Goal: Check status: Check status

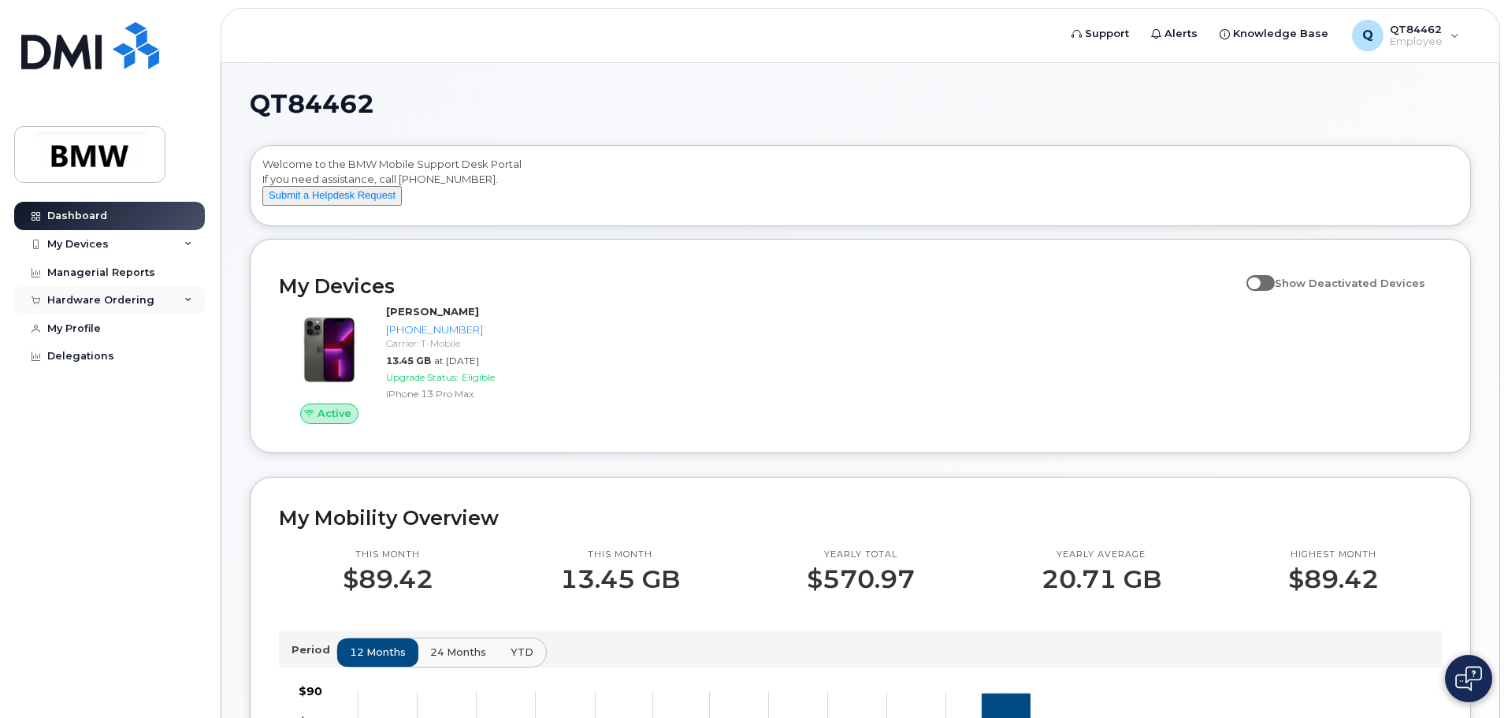
click at [179, 296] on div "Hardware Ordering" at bounding box center [109, 300] width 191 height 28
click at [71, 327] on div "My Orders" at bounding box center [82, 329] width 57 height 14
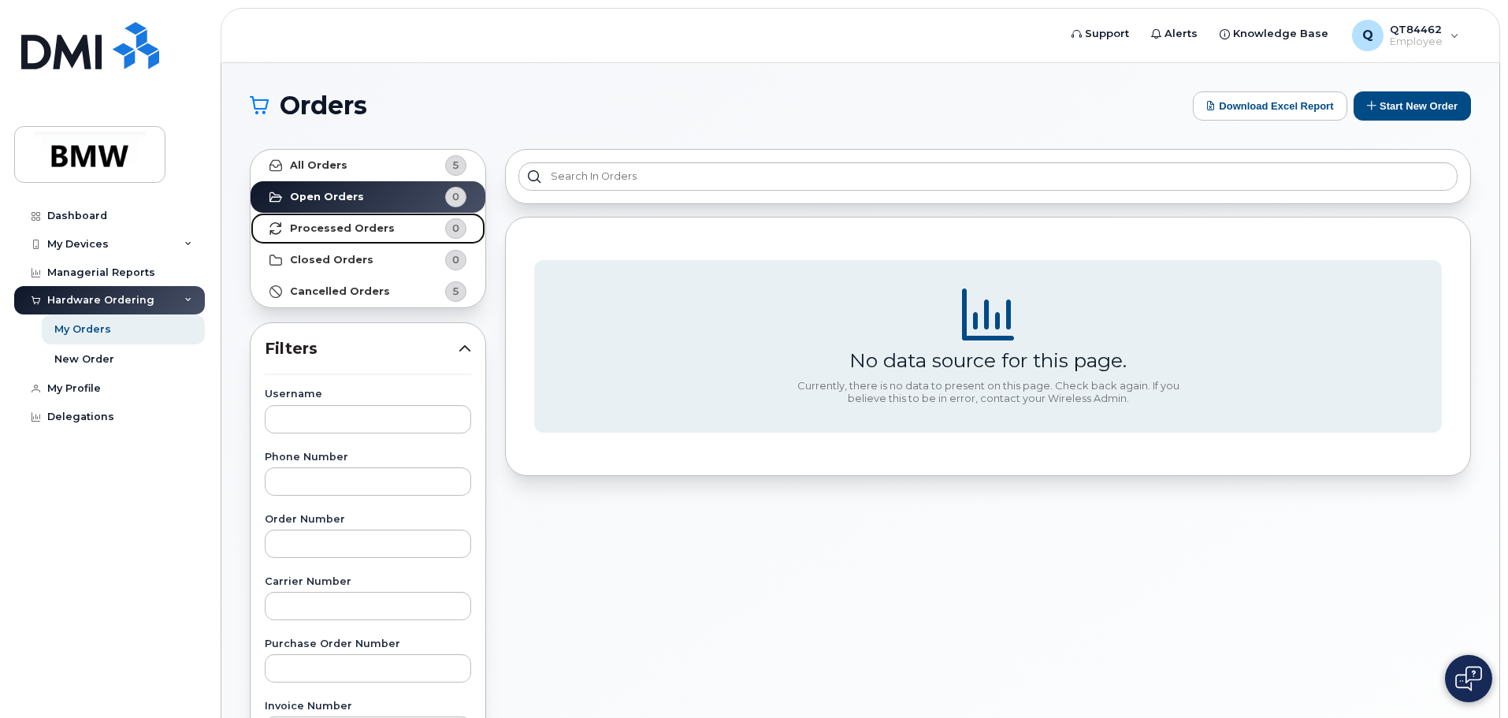
click at [354, 225] on strong "Processed Orders" at bounding box center [342, 228] width 105 height 13
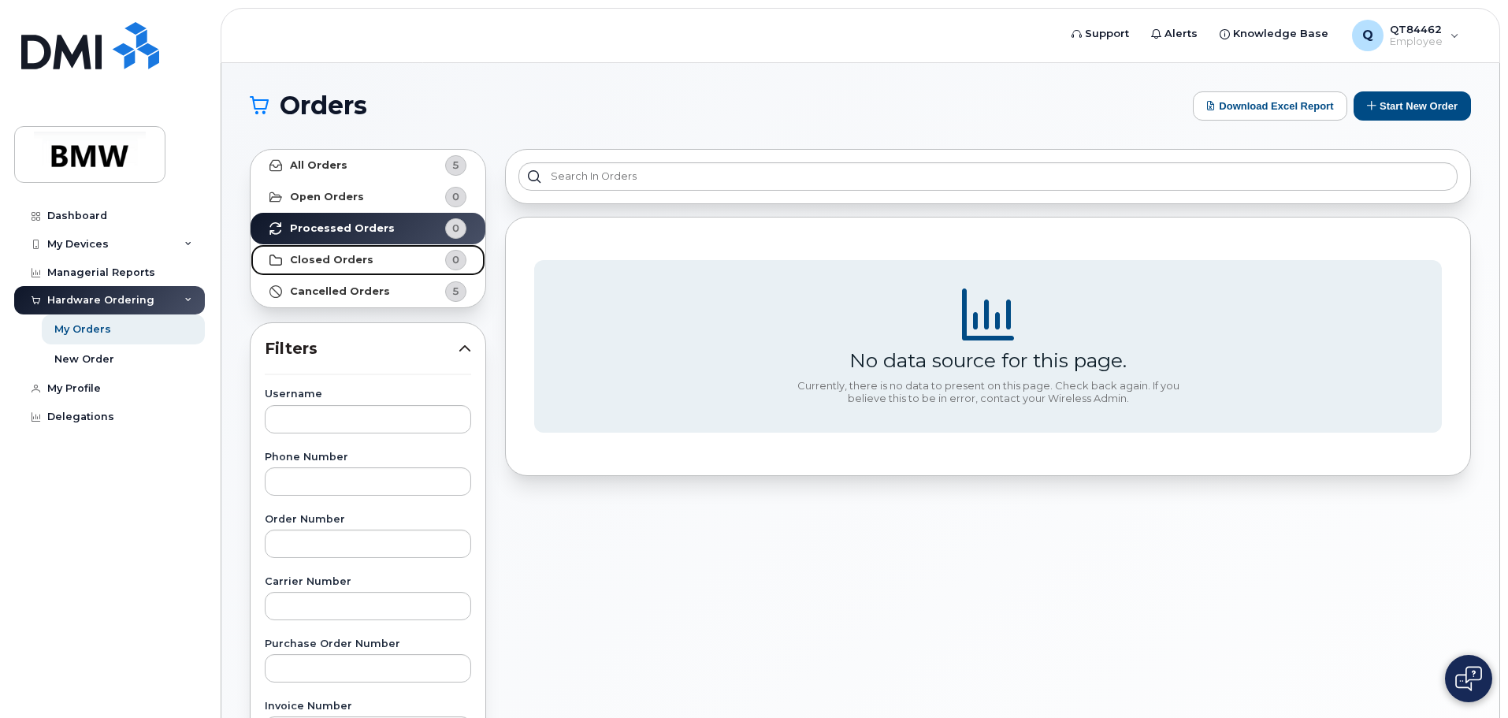
click at [351, 254] on strong "Closed Orders" at bounding box center [332, 260] width 84 height 13
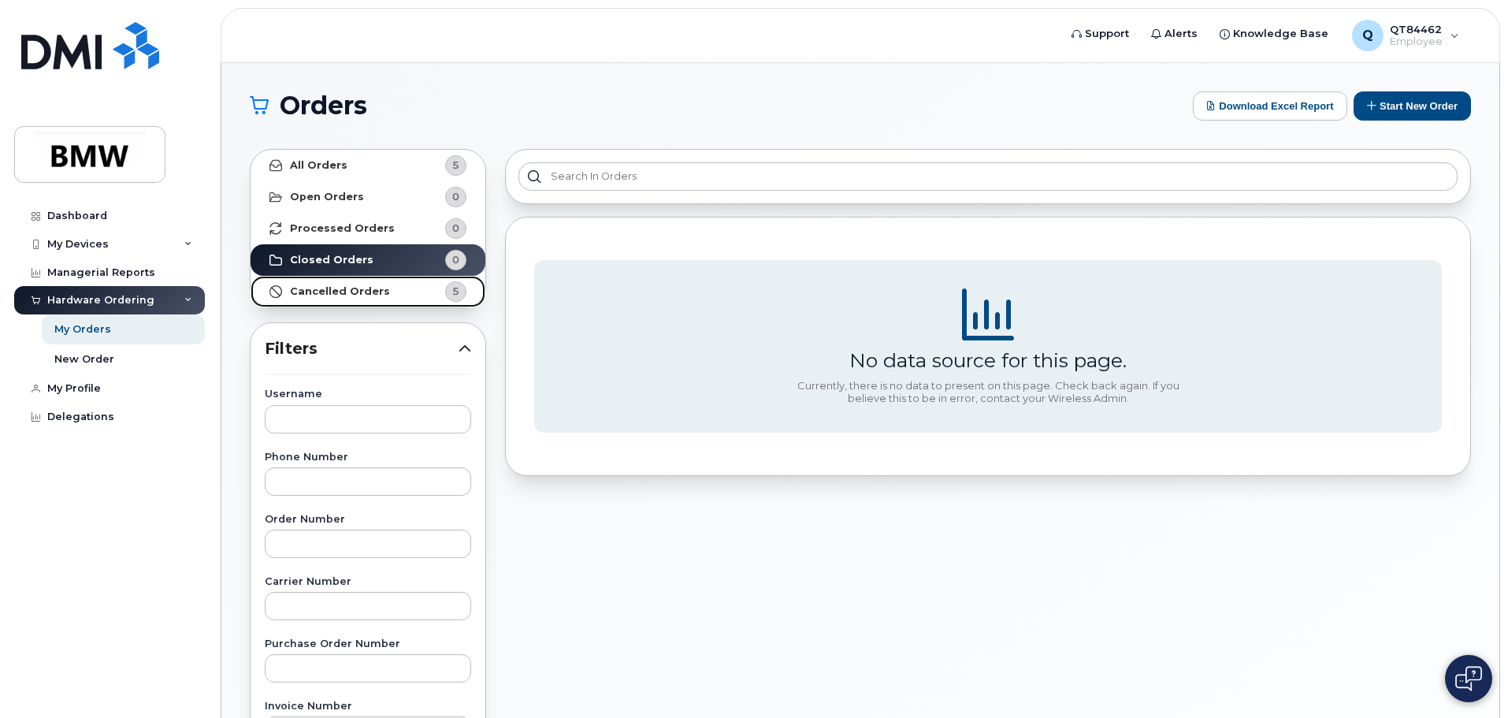
click at [356, 284] on link "Cancelled Orders 5" at bounding box center [368, 292] width 235 height 32
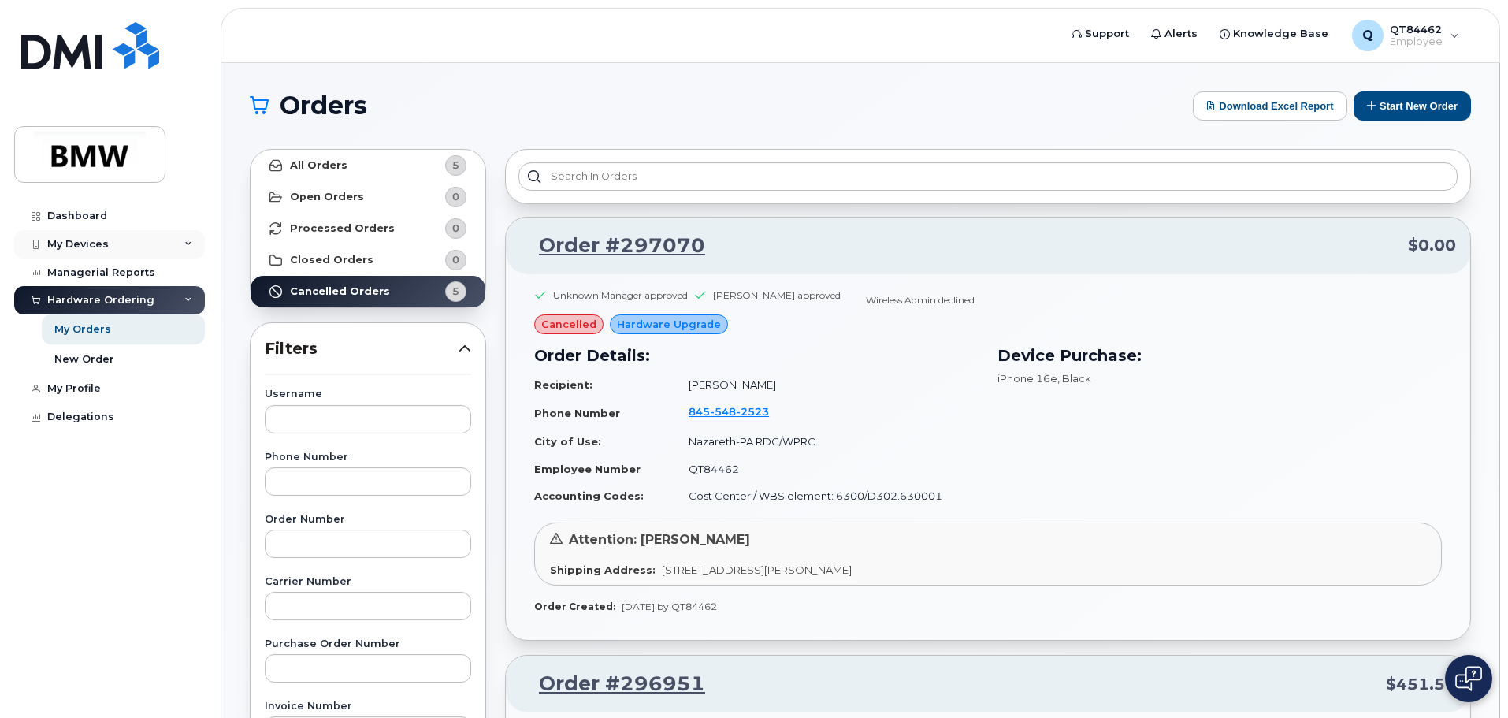
click at [177, 245] on div "My Devices" at bounding box center [109, 244] width 191 height 28
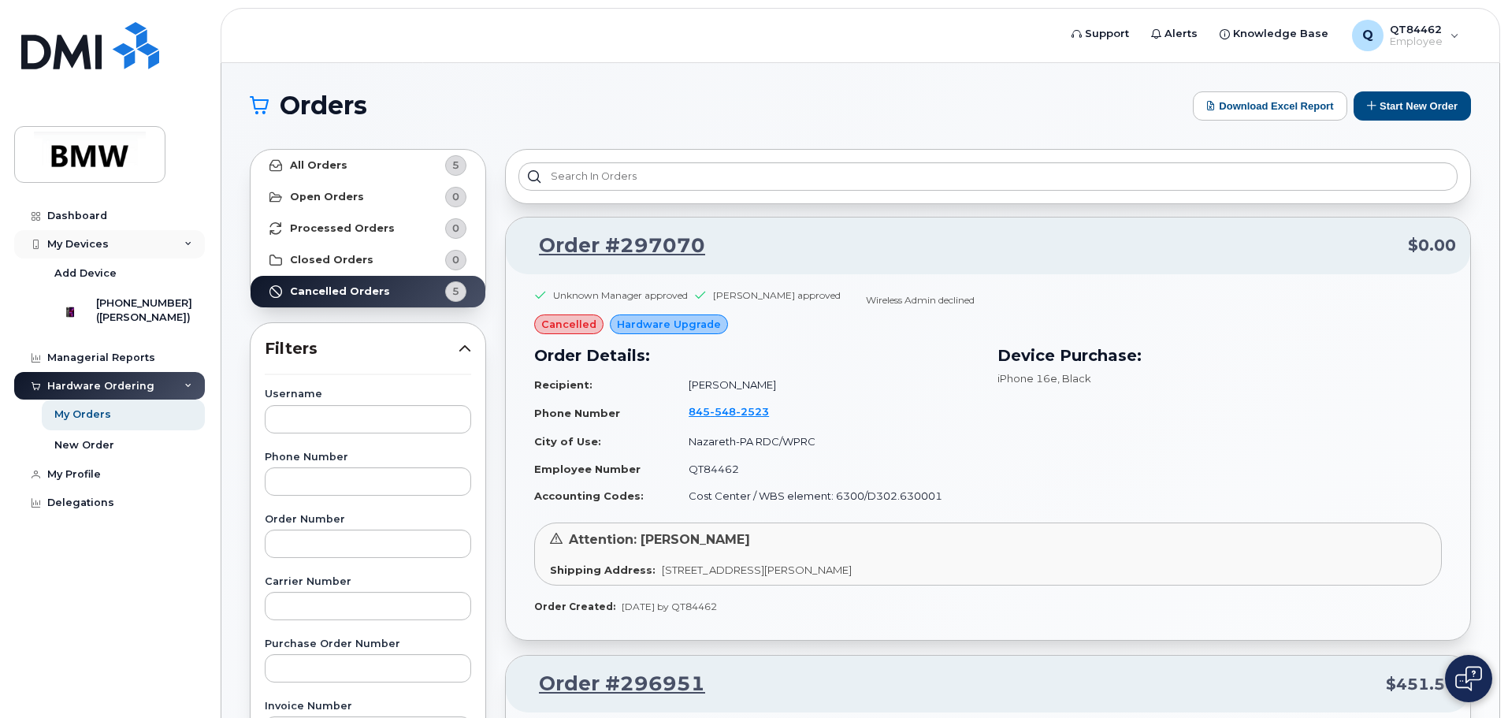
click at [179, 244] on div "My Devices" at bounding box center [109, 244] width 191 height 28
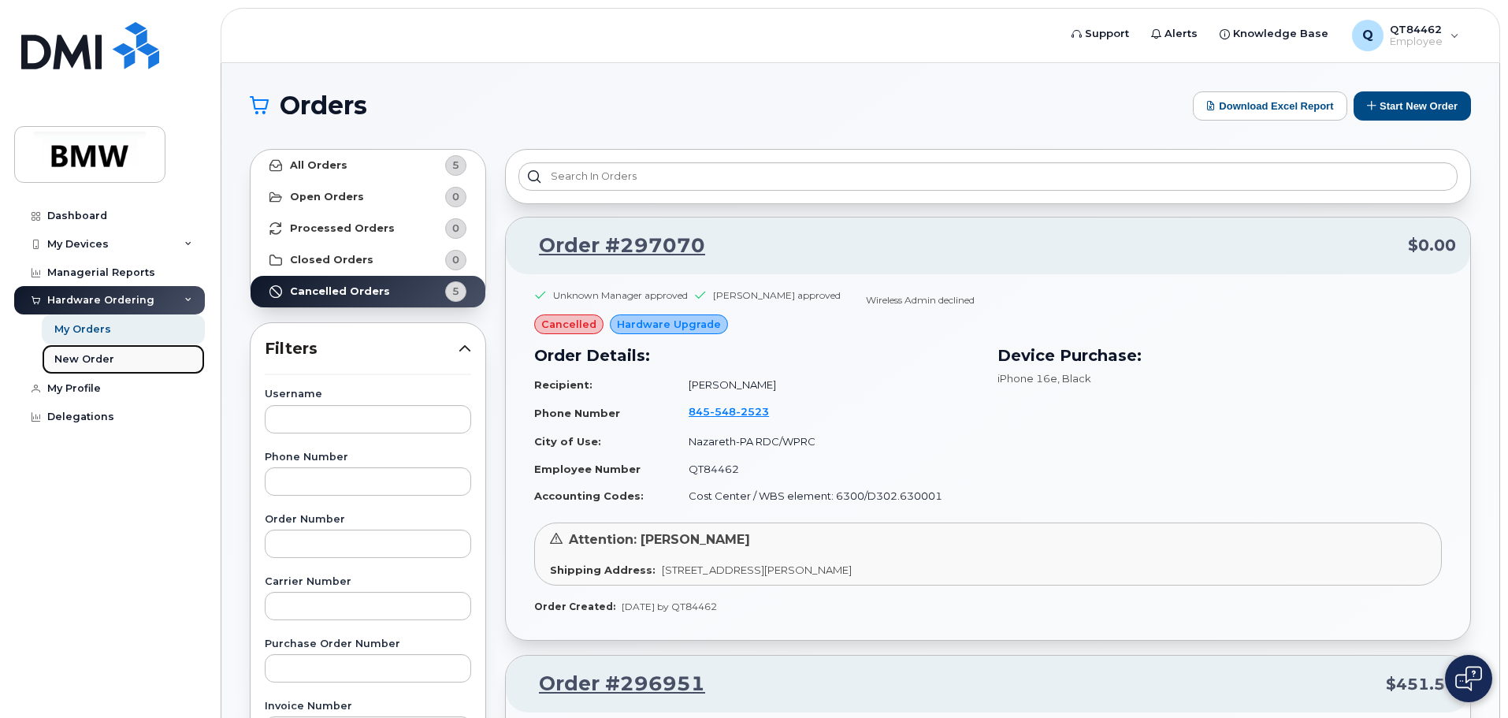
click at [84, 355] on div "New Order" at bounding box center [84, 359] width 60 height 14
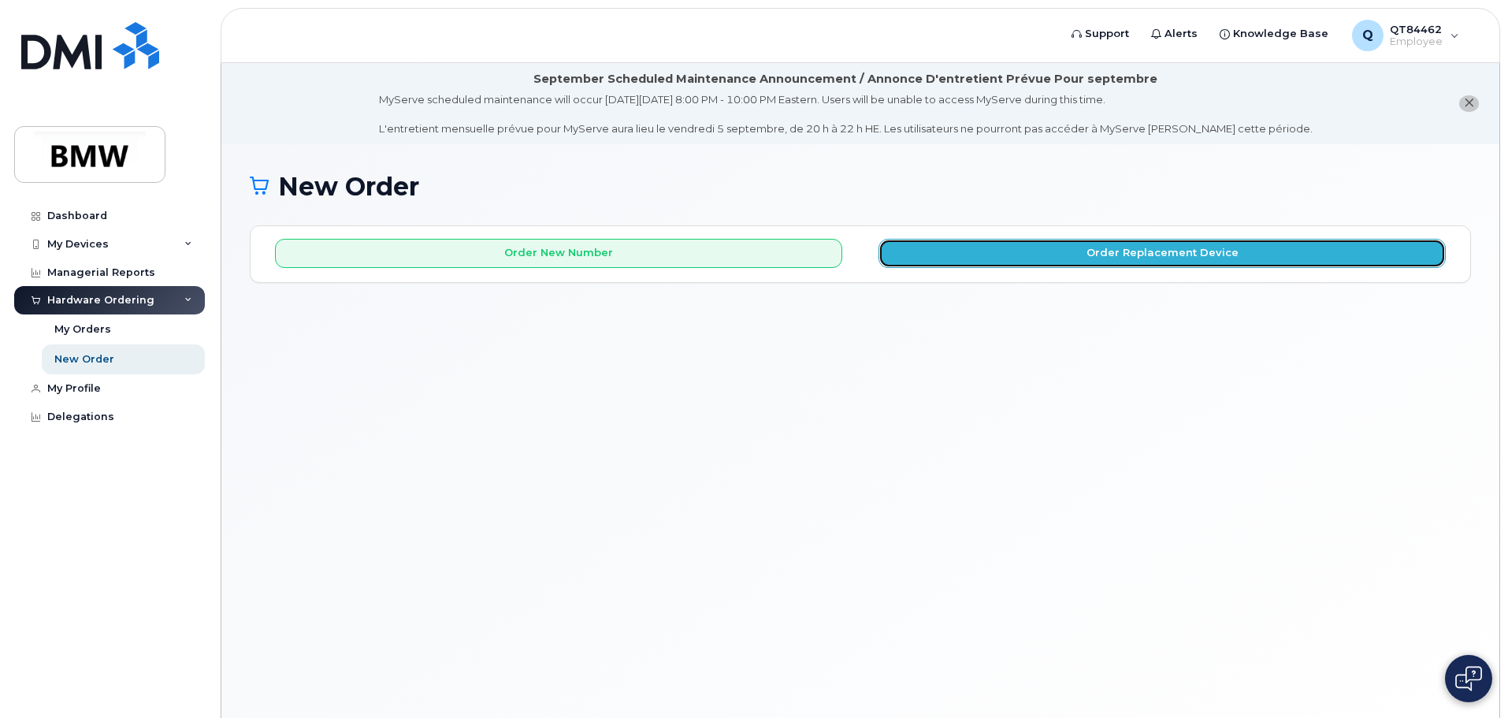
click at [1020, 250] on button "Order Replacement Device" at bounding box center [1161, 253] width 567 height 29
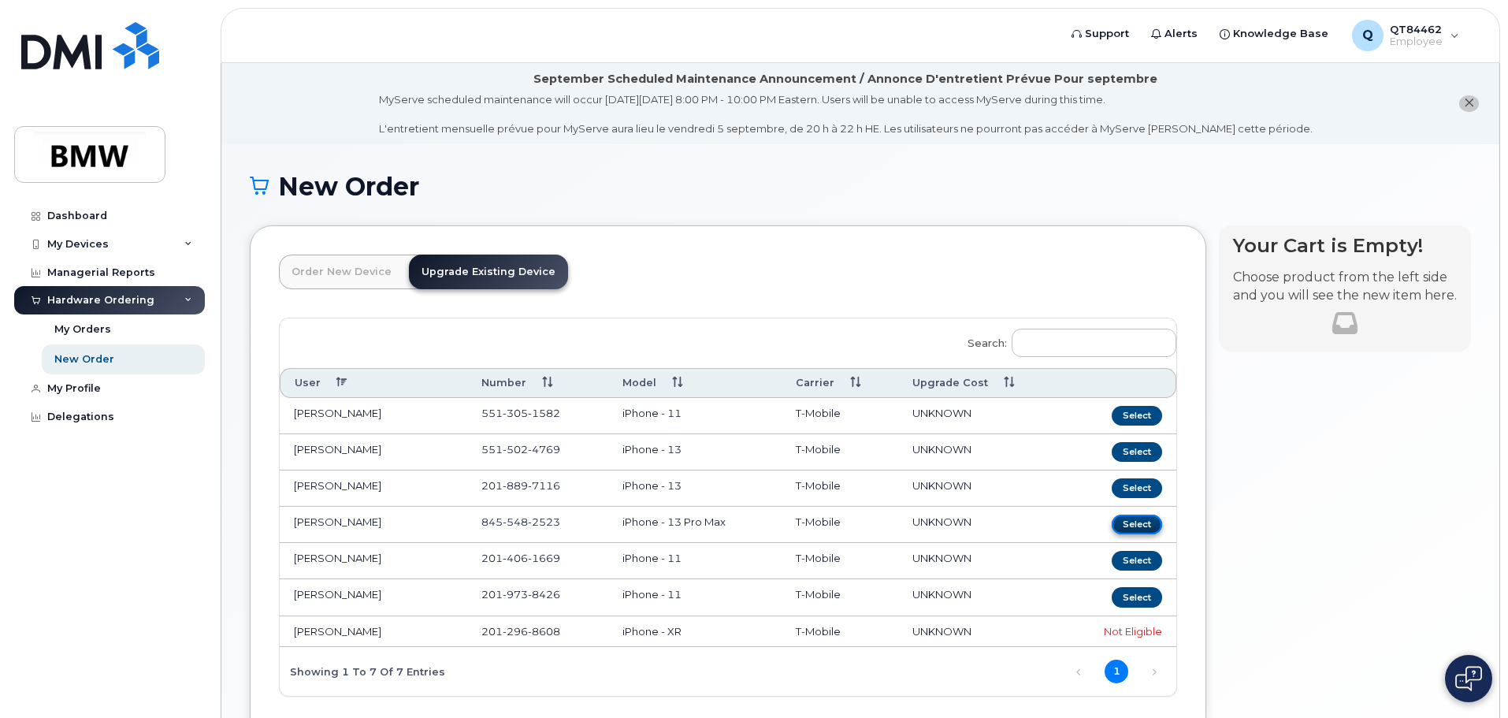
click at [1132, 521] on button "Select" at bounding box center [1137, 524] width 50 height 20
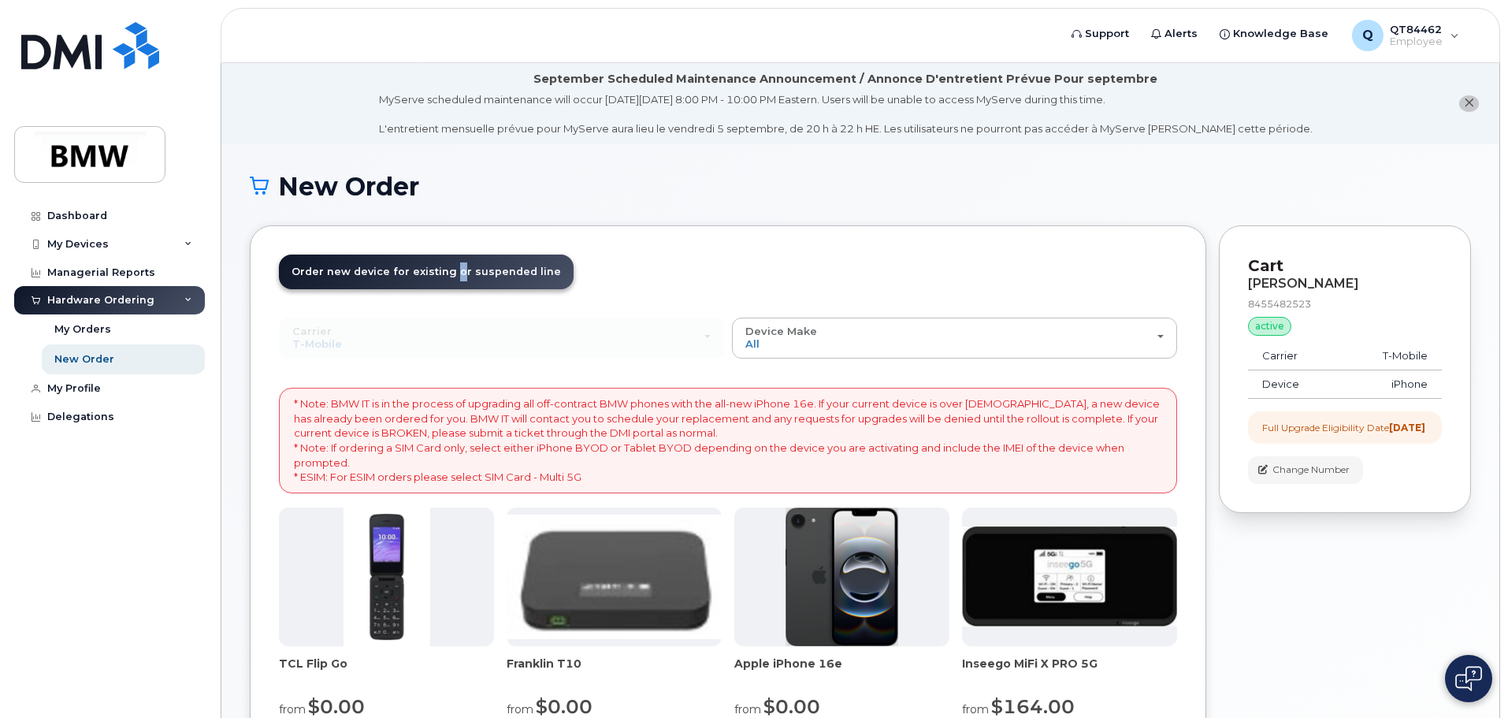
click at [445, 270] on span "Order new device for existing or suspended line" at bounding box center [426, 272] width 269 height 12
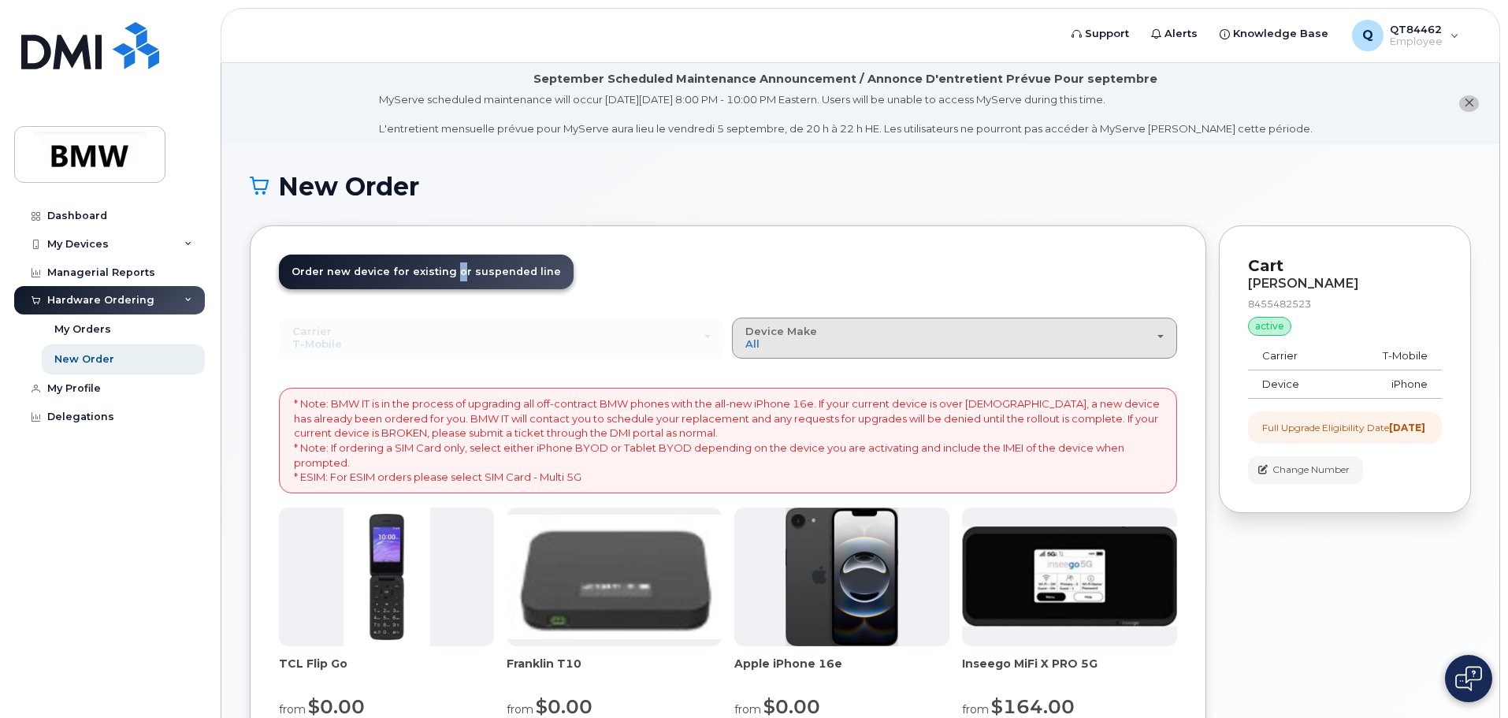
click at [804, 335] on span "Device Make" at bounding box center [781, 331] width 72 height 13
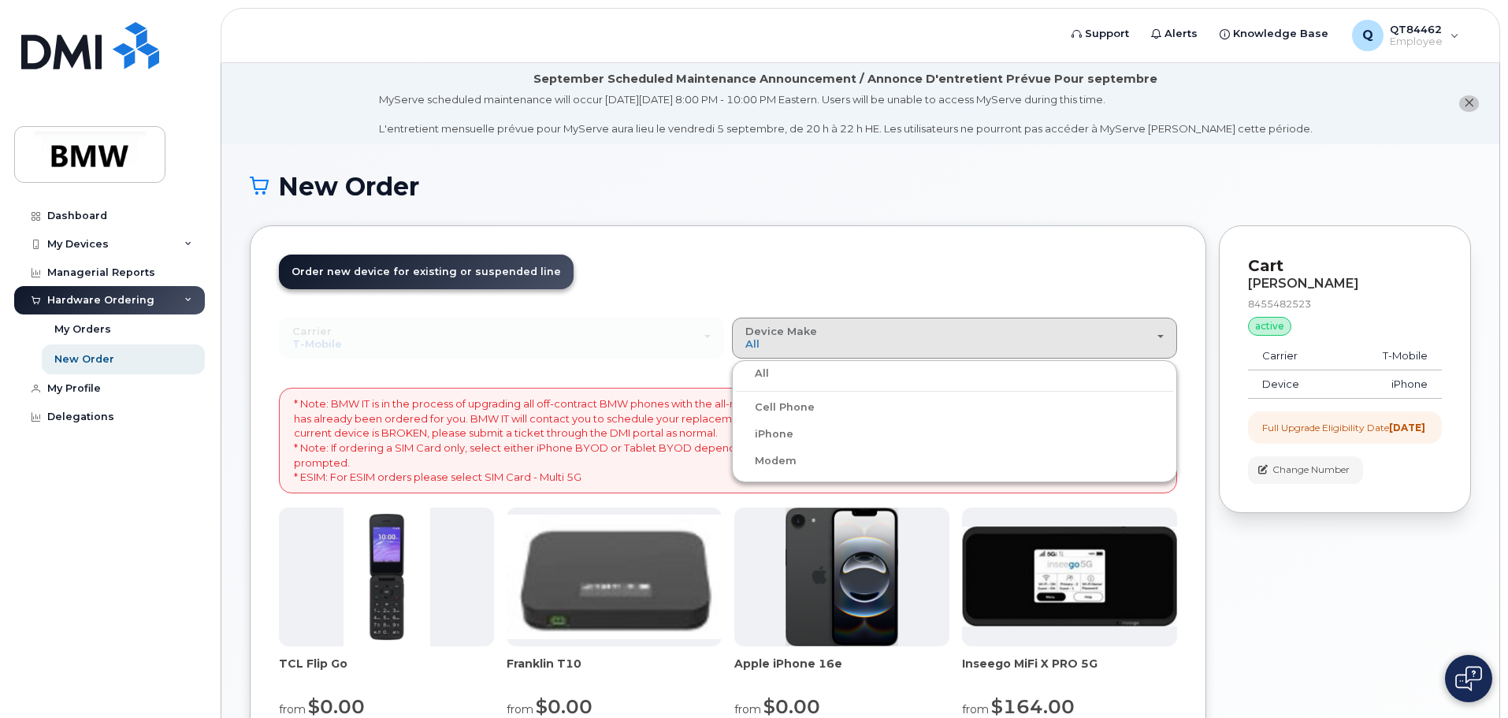
click at [704, 313] on header "Order New Device Upgrade Existing Device Order new device and new line Order ne…" at bounding box center [728, 285] width 898 height 63
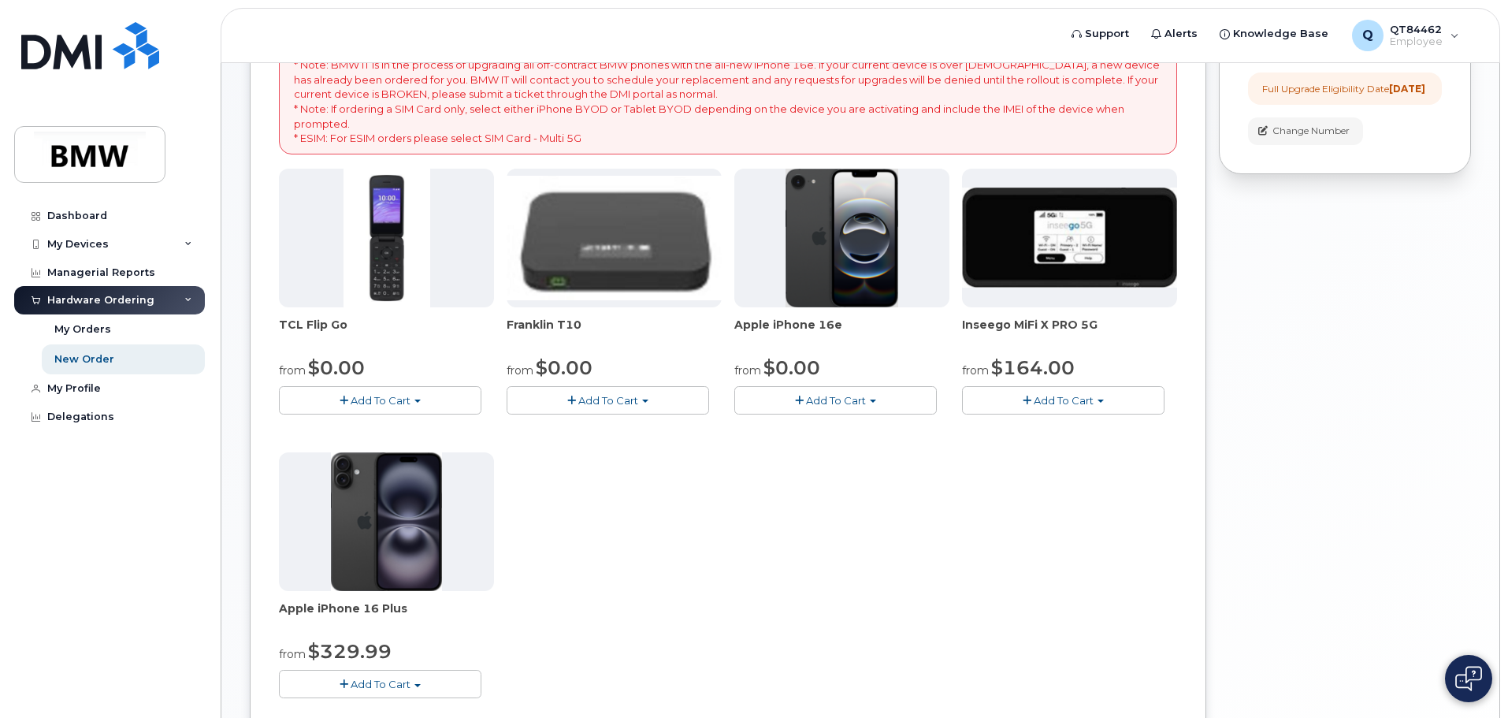
scroll to position [290, 0]
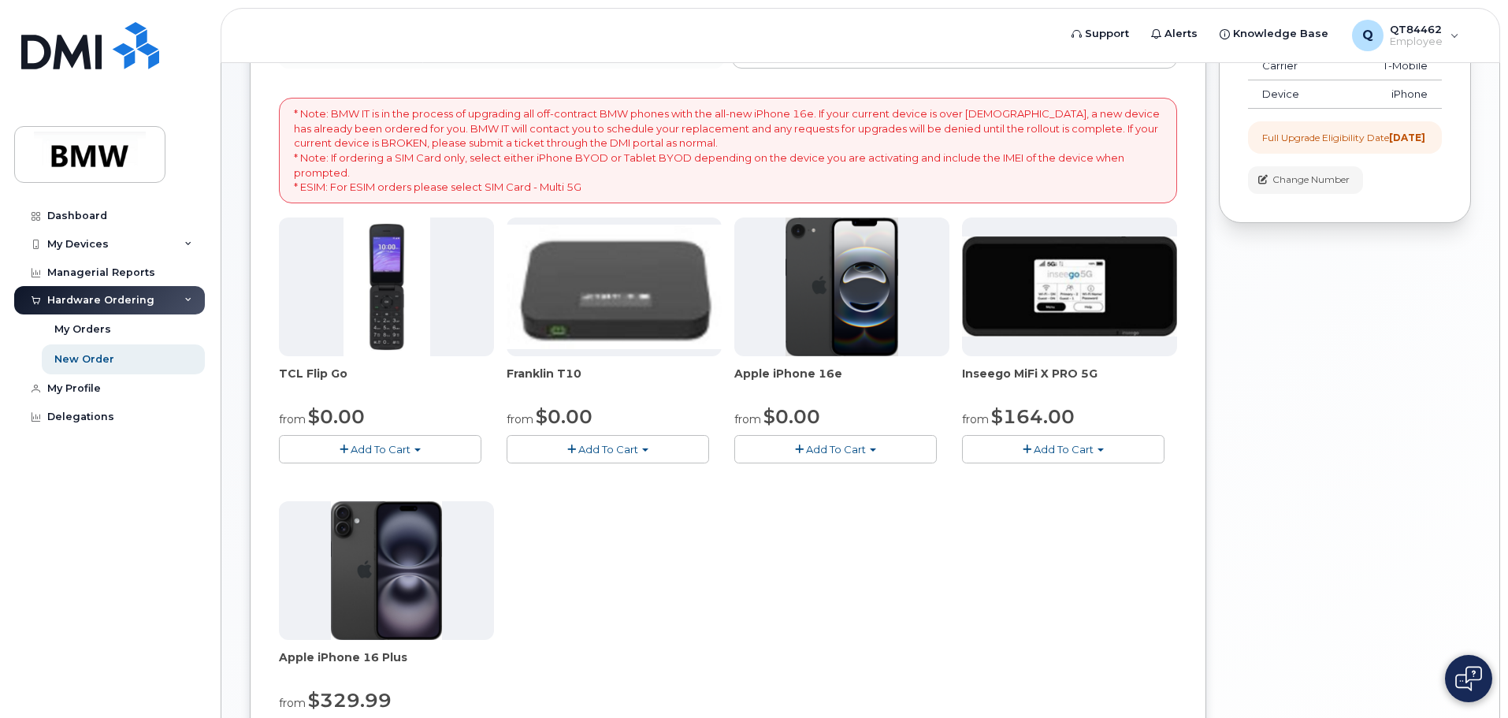
click at [876, 449] on span "button" at bounding box center [873, 449] width 6 height 3
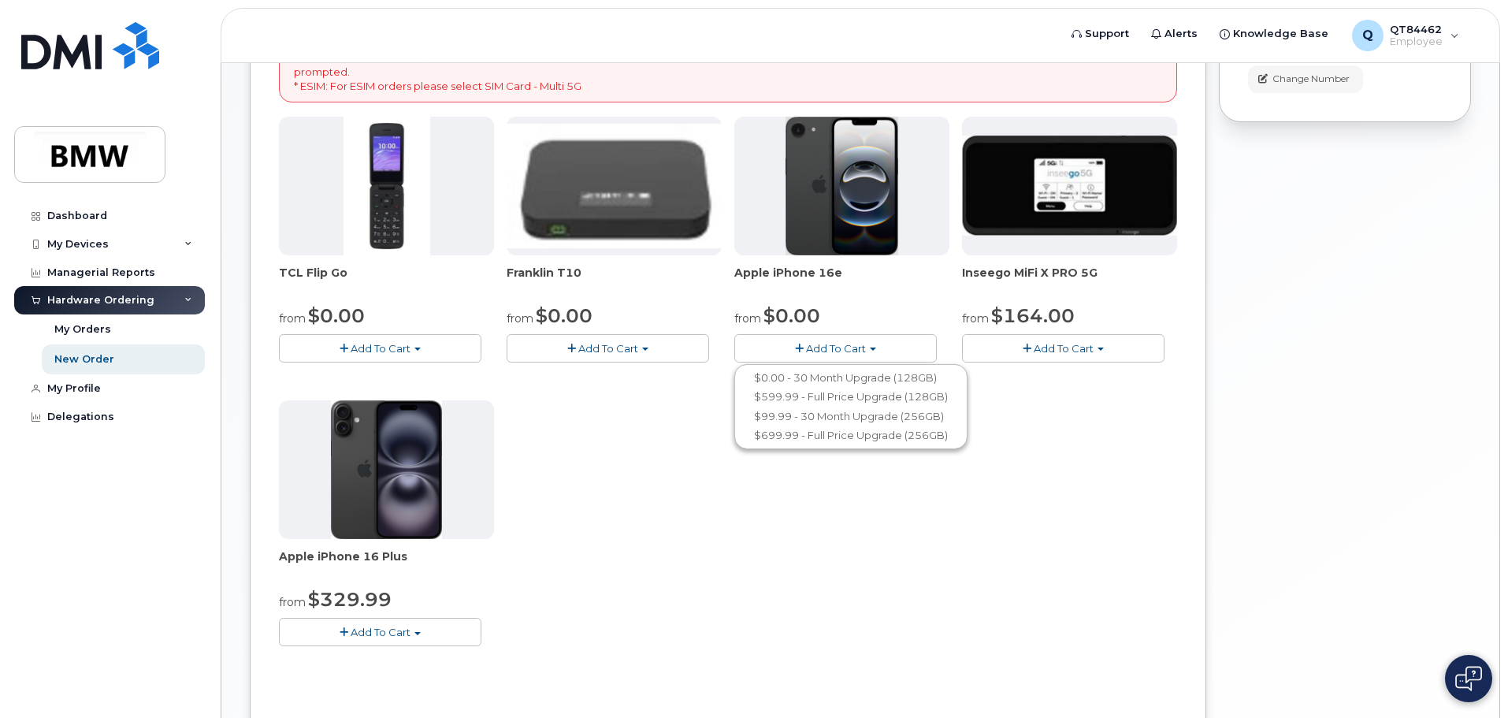
scroll to position [526, 0]
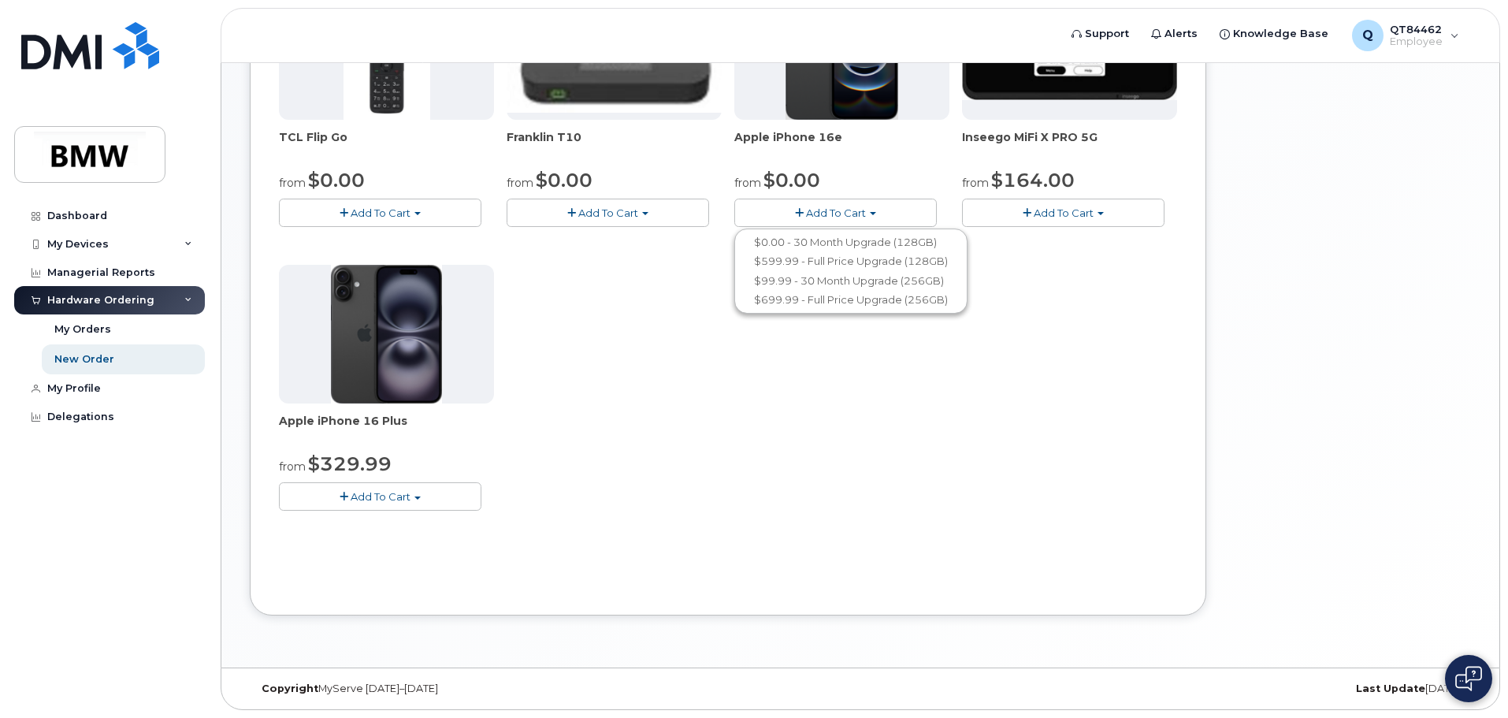
click at [410, 501] on span "Add To Cart" at bounding box center [381, 496] width 60 height 13
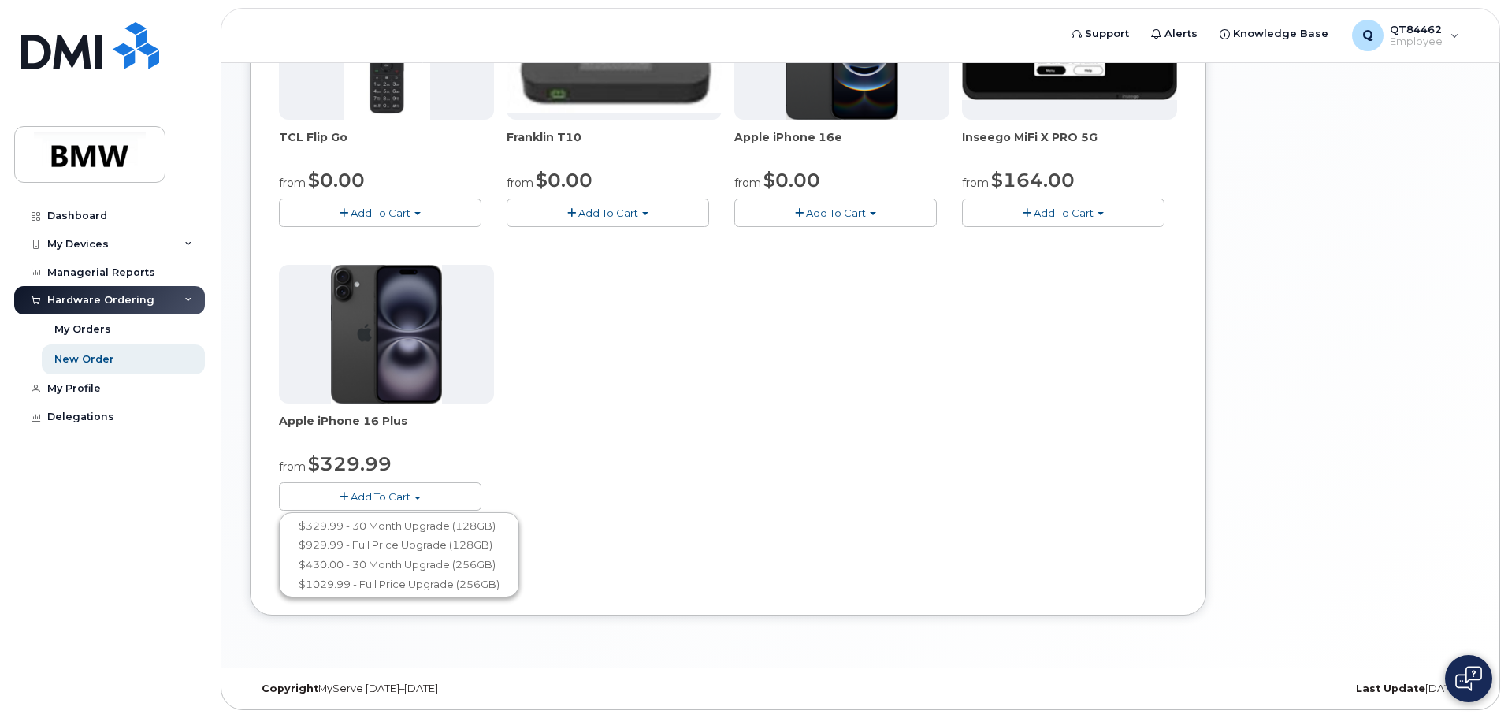
click at [674, 453] on div "TCL Flip Go from $0.00 Add To Cart $0.00 - 30 month Upgrade $96.00 - Full Price…" at bounding box center [728, 258] width 898 height 555
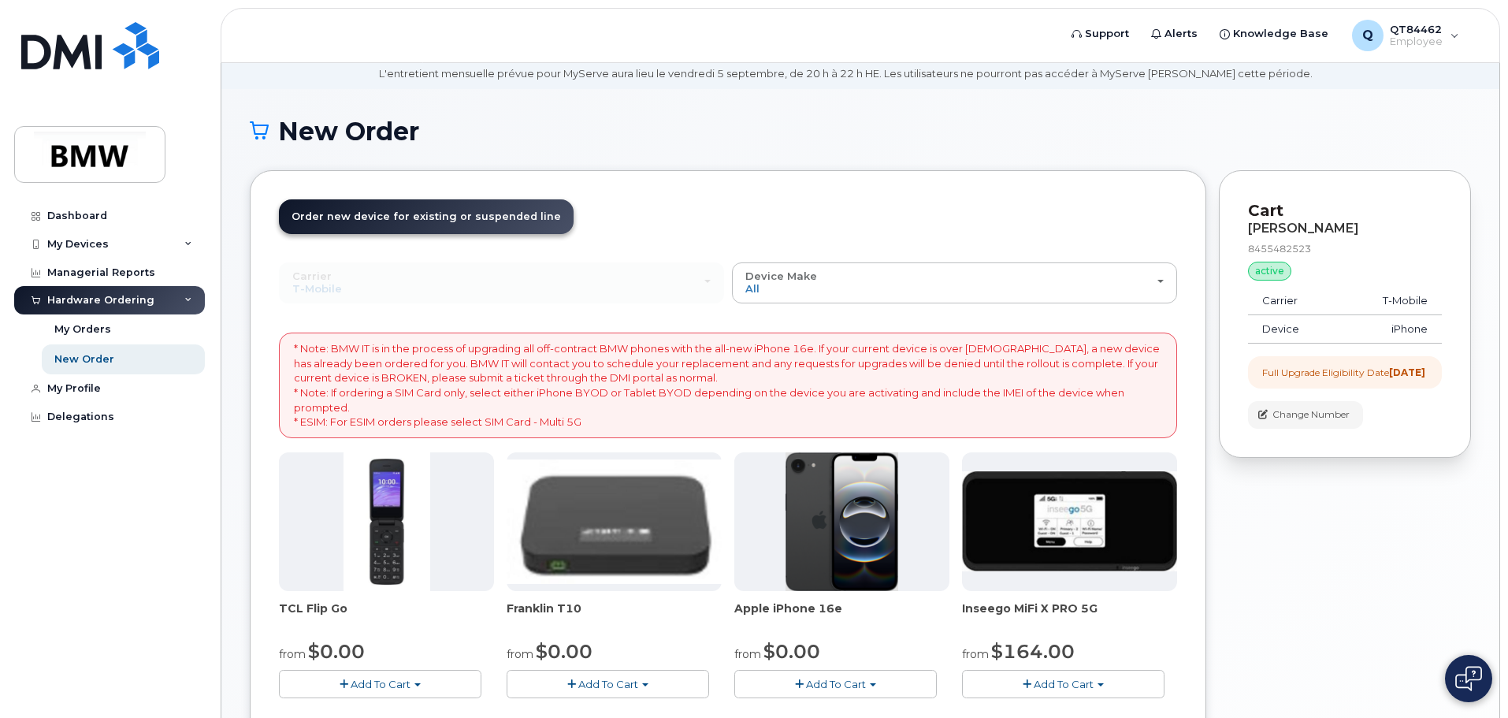
scroll to position [54, 0]
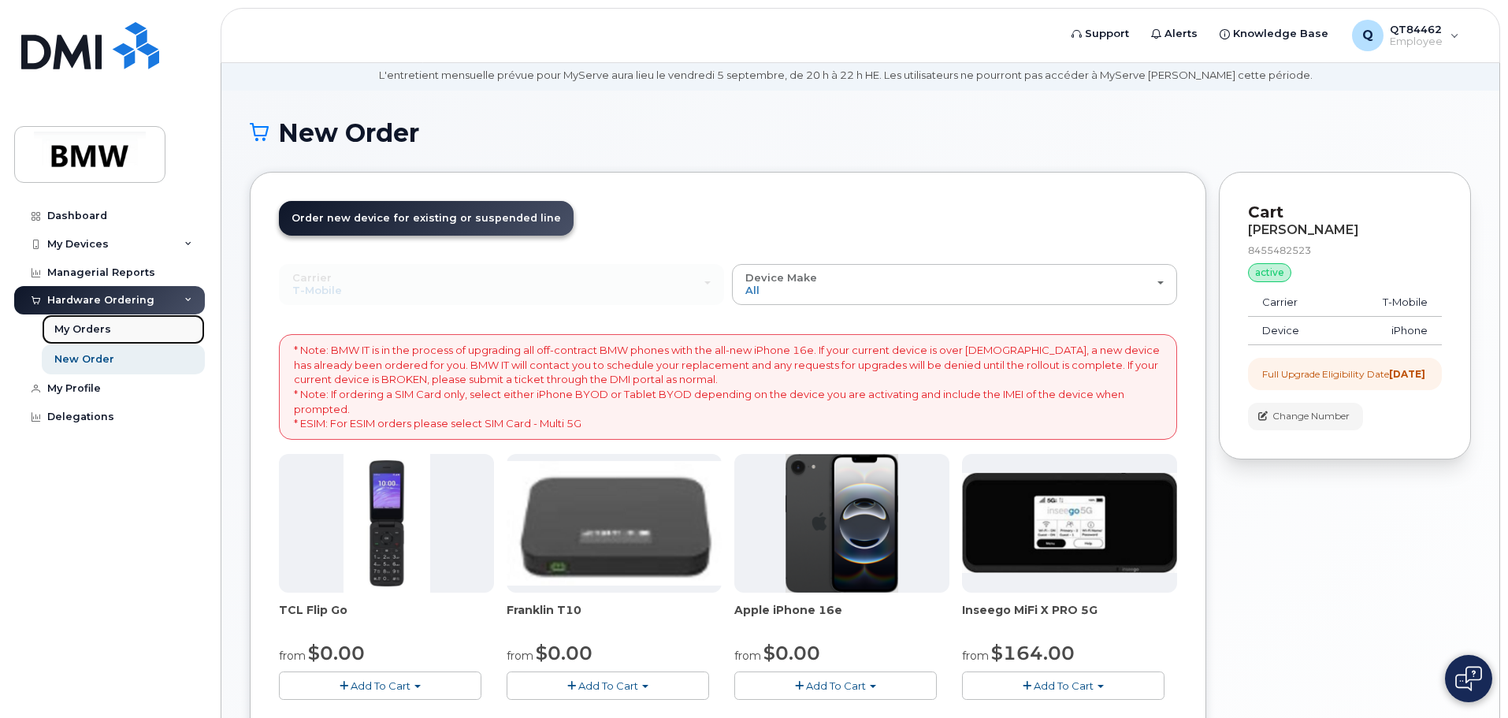
click at [98, 328] on div "My Orders" at bounding box center [82, 329] width 57 height 14
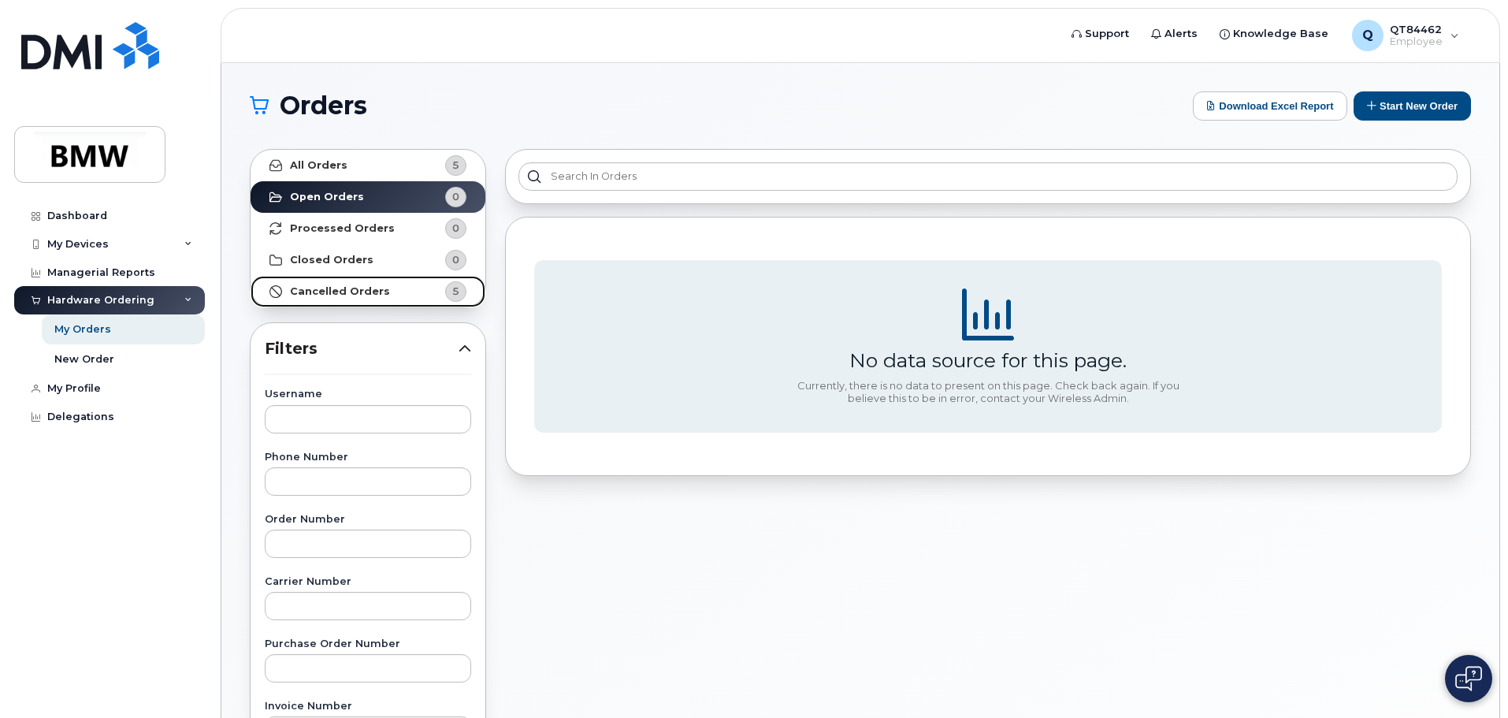
click at [324, 292] on strong "Cancelled Orders" at bounding box center [340, 291] width 100 height 13
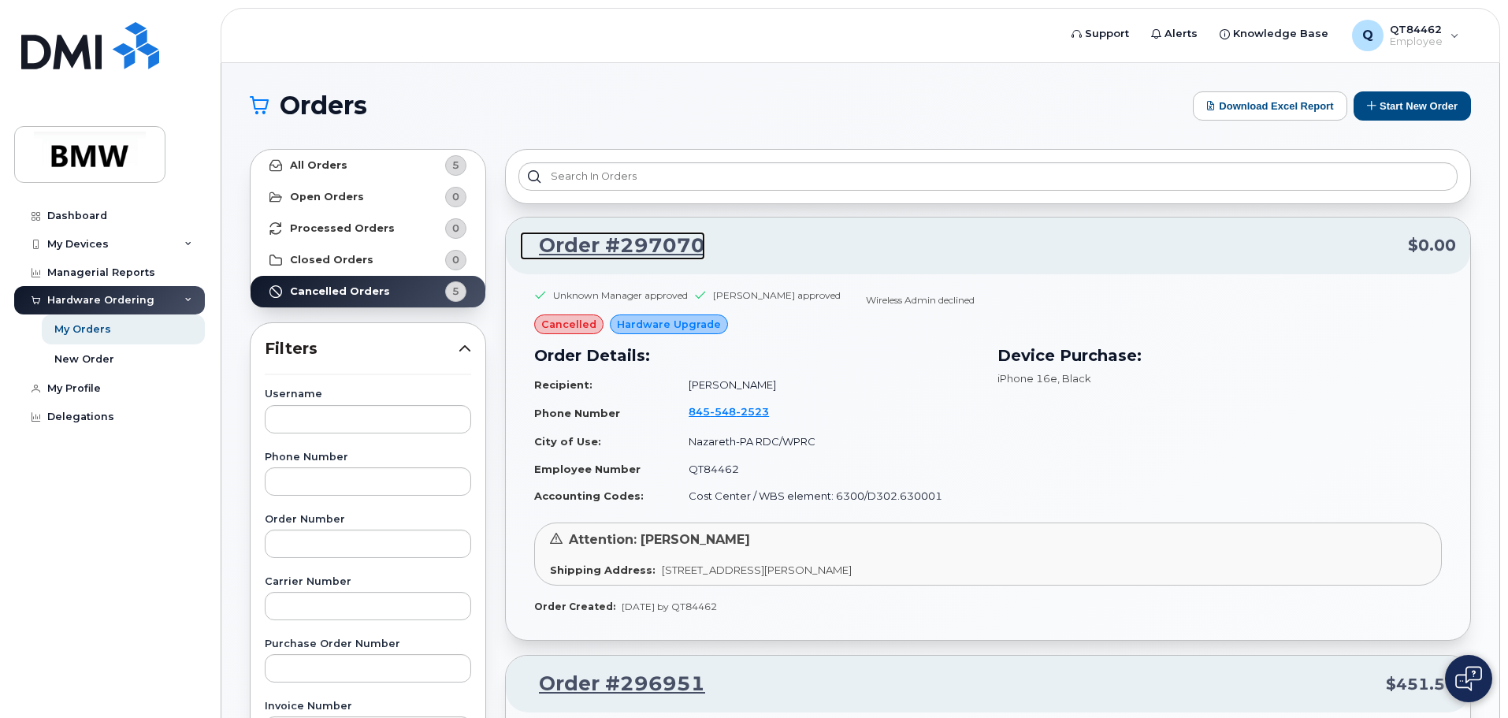
click at [642, 244] on link "Order #297070" at bounding box center [612, 246] width 185 height 28
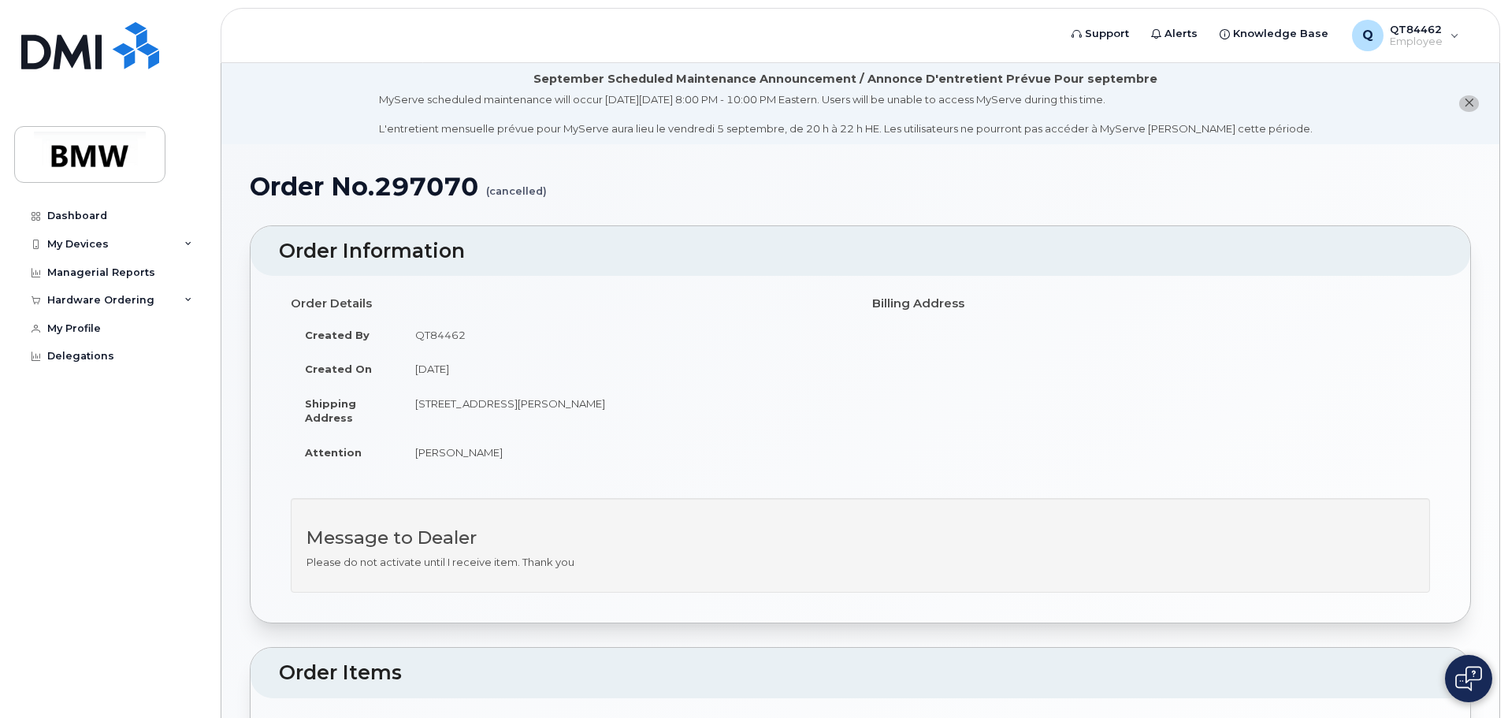
click at [1471, 98] on icon "close notification" at bounding box center [1469, 103] width 10 height 10
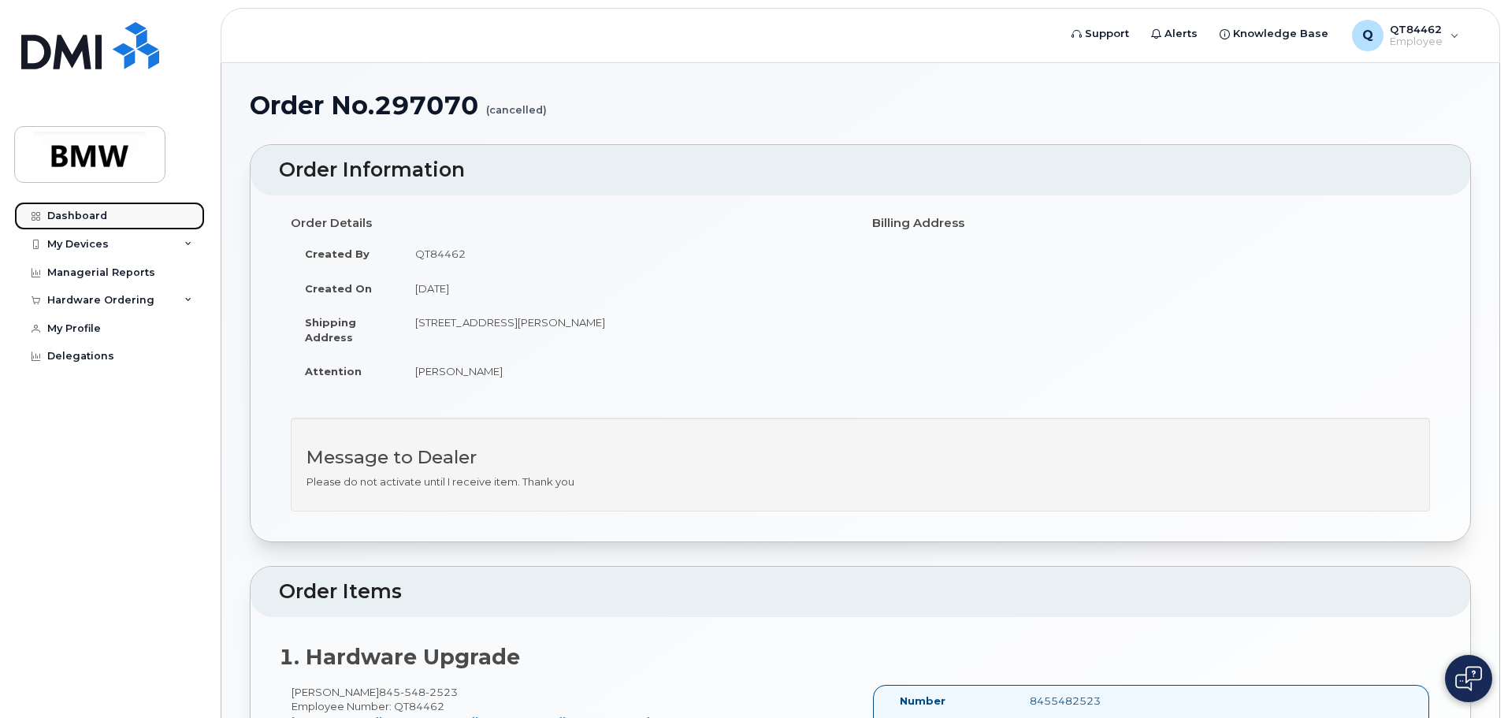
click at [85, 211] on div "Dashboard" at bounding box center [77, 216] width 60 height 13
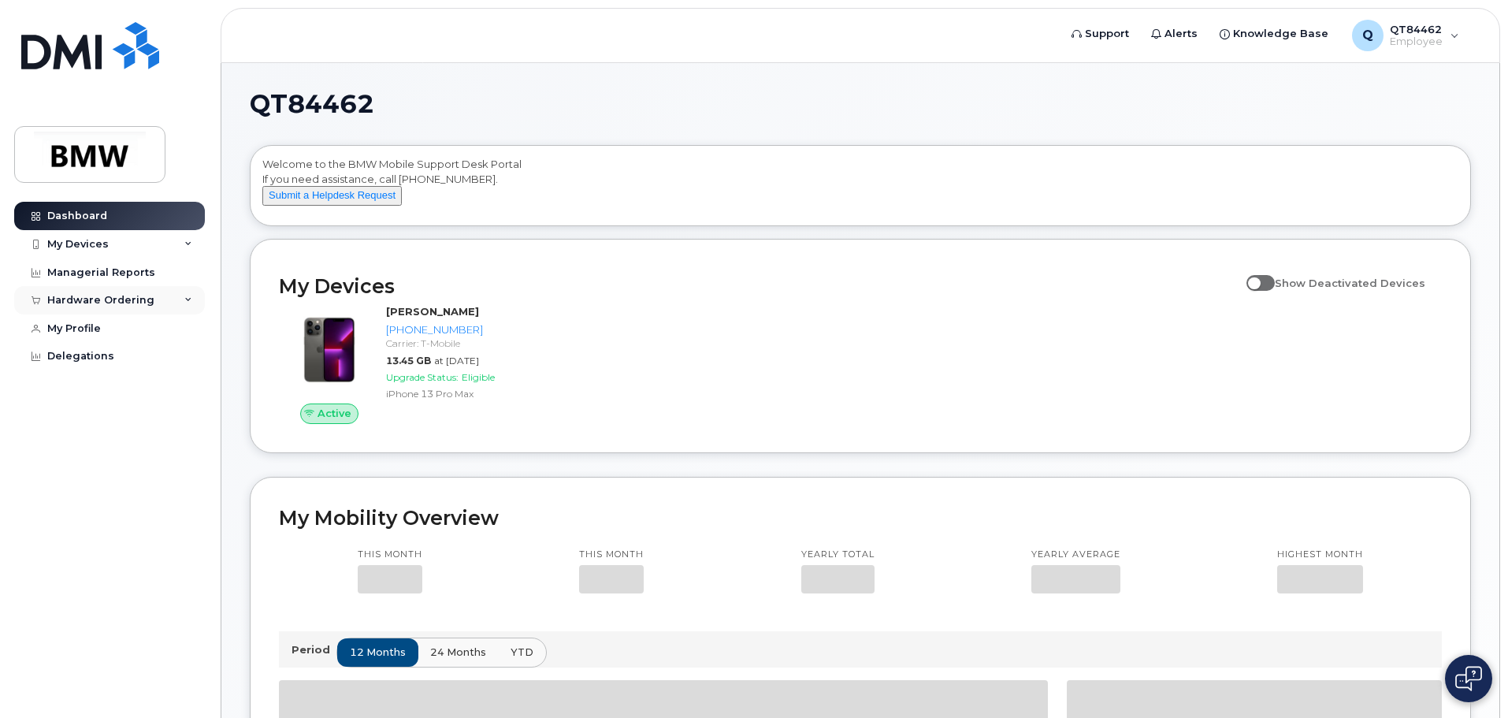
click at [180, 305] on div "Hardware Ordering" at bounding box center [109, 300] width 191 height 28
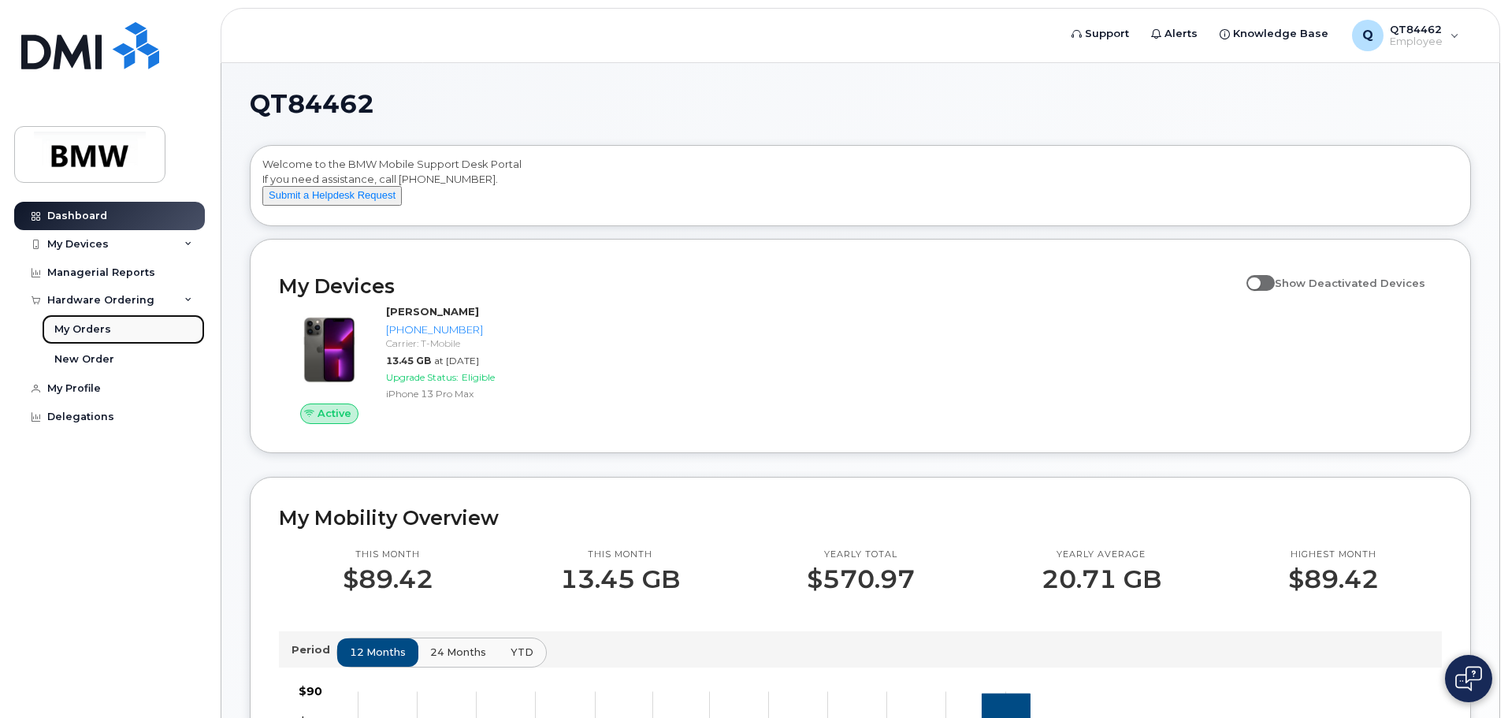
click at [93, 330] on div "My Orders" at bounding box center [82, 329] width 57 height 14
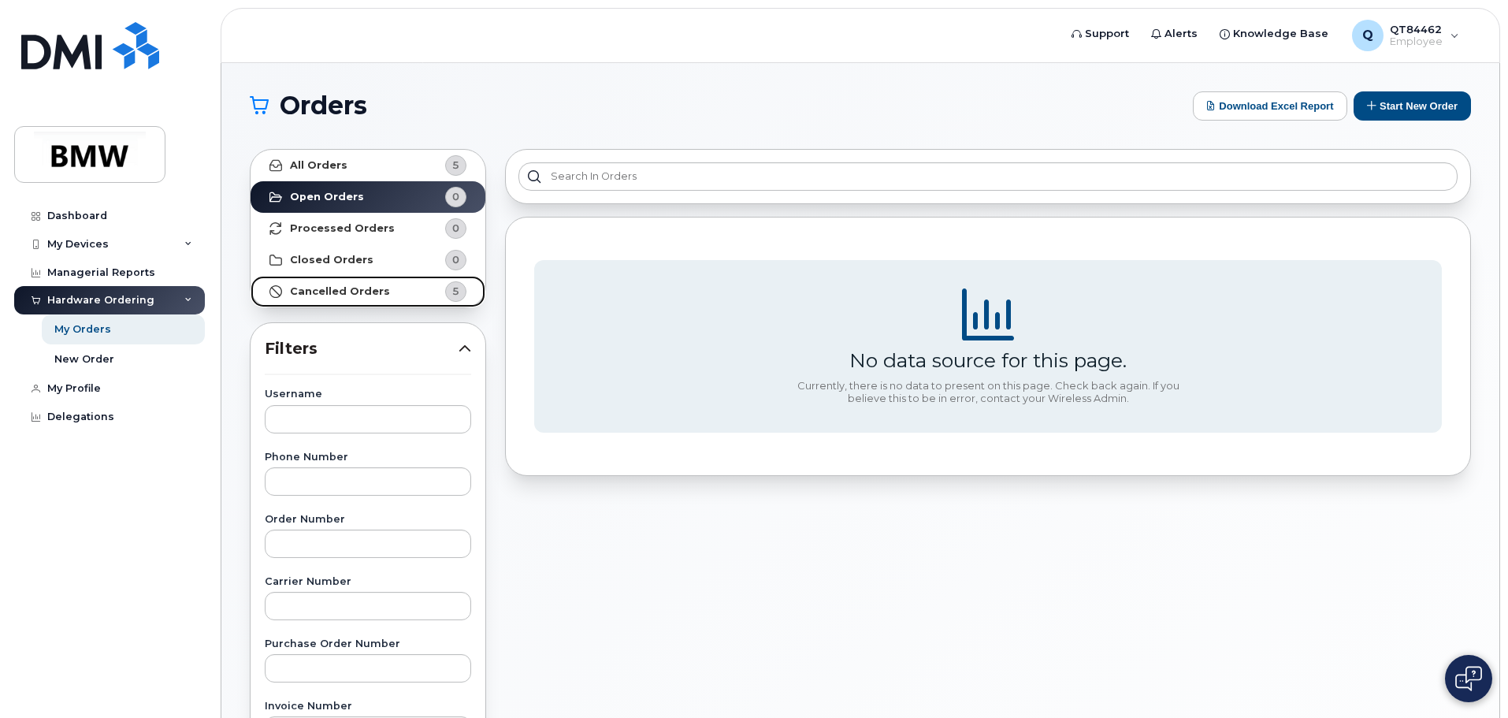
click at [353, 291] on strong "Cancelled Orders" at bounding box center [340, 291] width 100 height 13
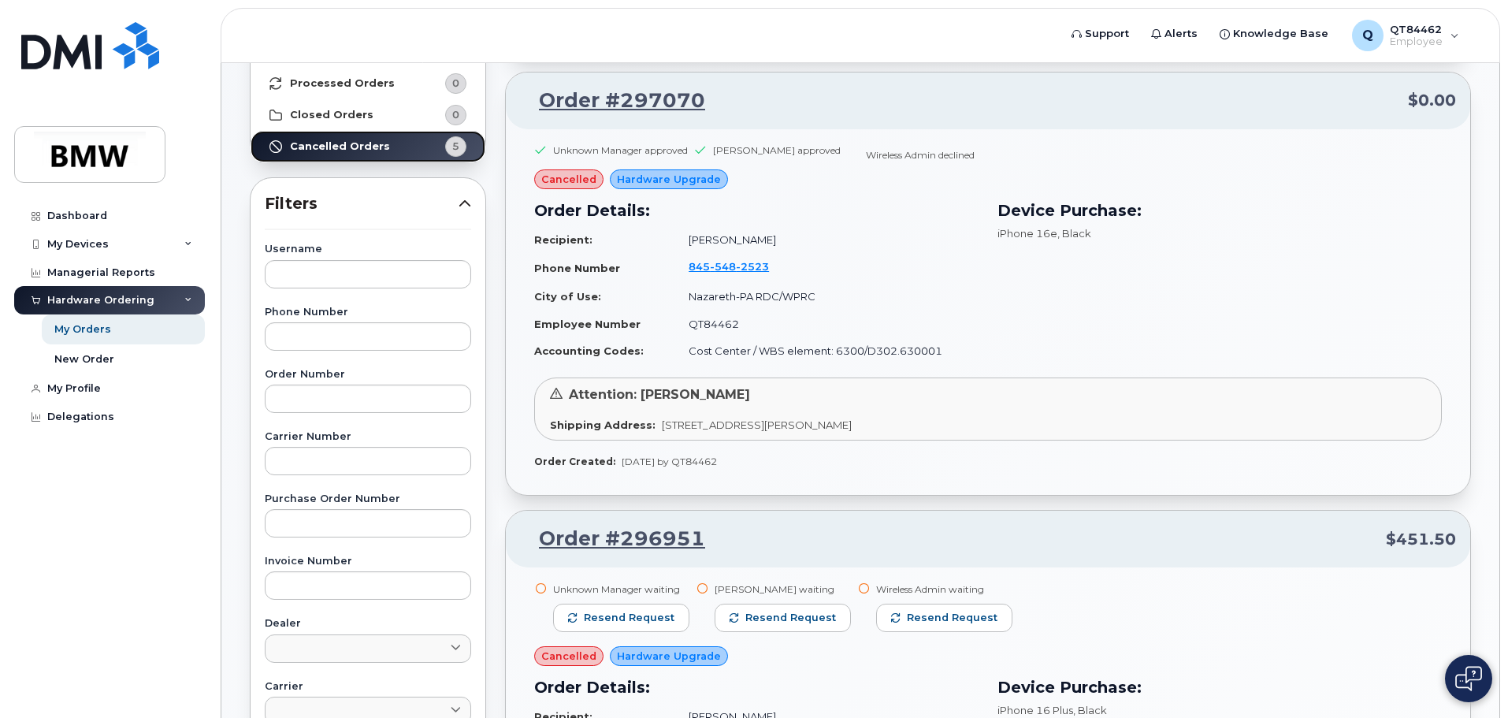
scroll to position [158, 0]
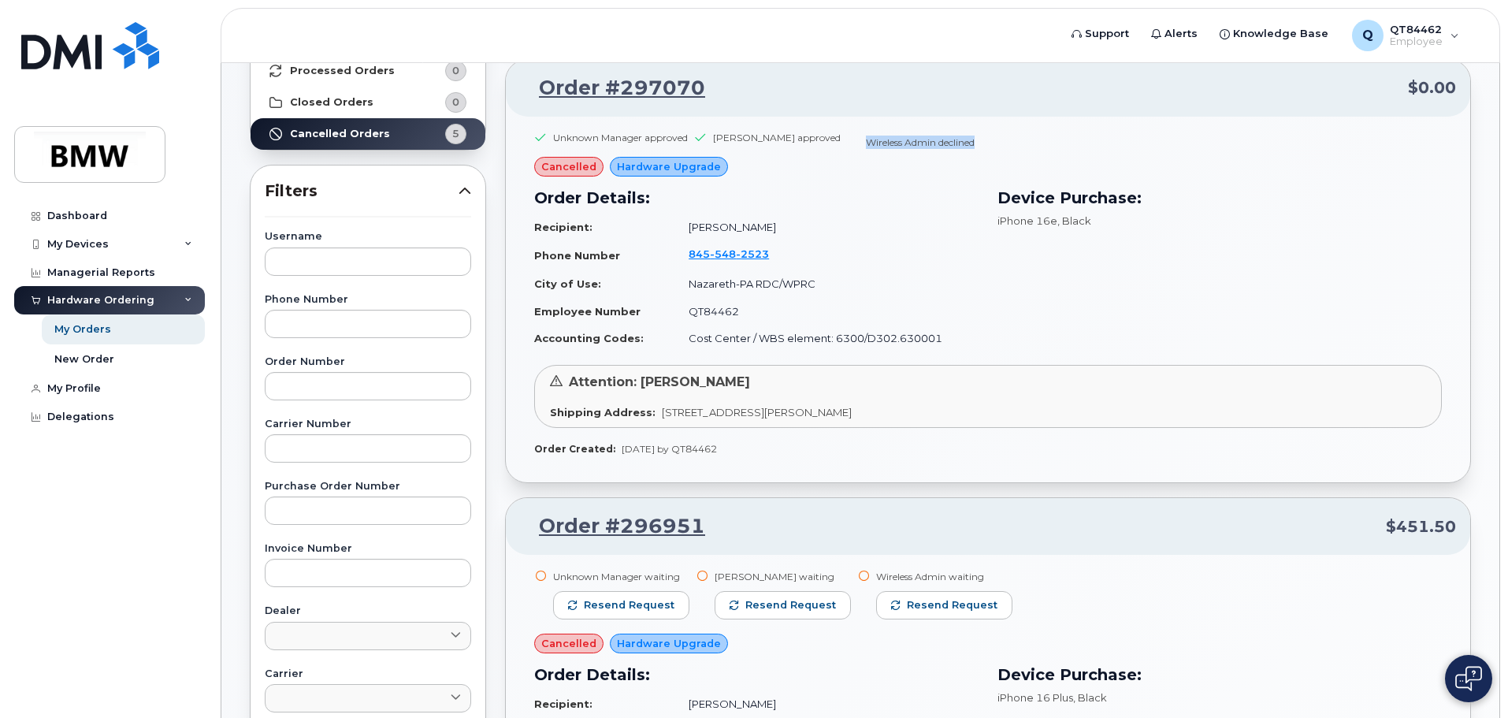
drag, startPoint x: 965, startPoint y: 142, endPoint x: 848, endPoint y: 146, distance: 117.5
click at [848, 146] on div "Wireless Admin declined" at bounding box center [914, 146] width 134 height 21
